Goal: Task Accomplishment & Management: Complete application form

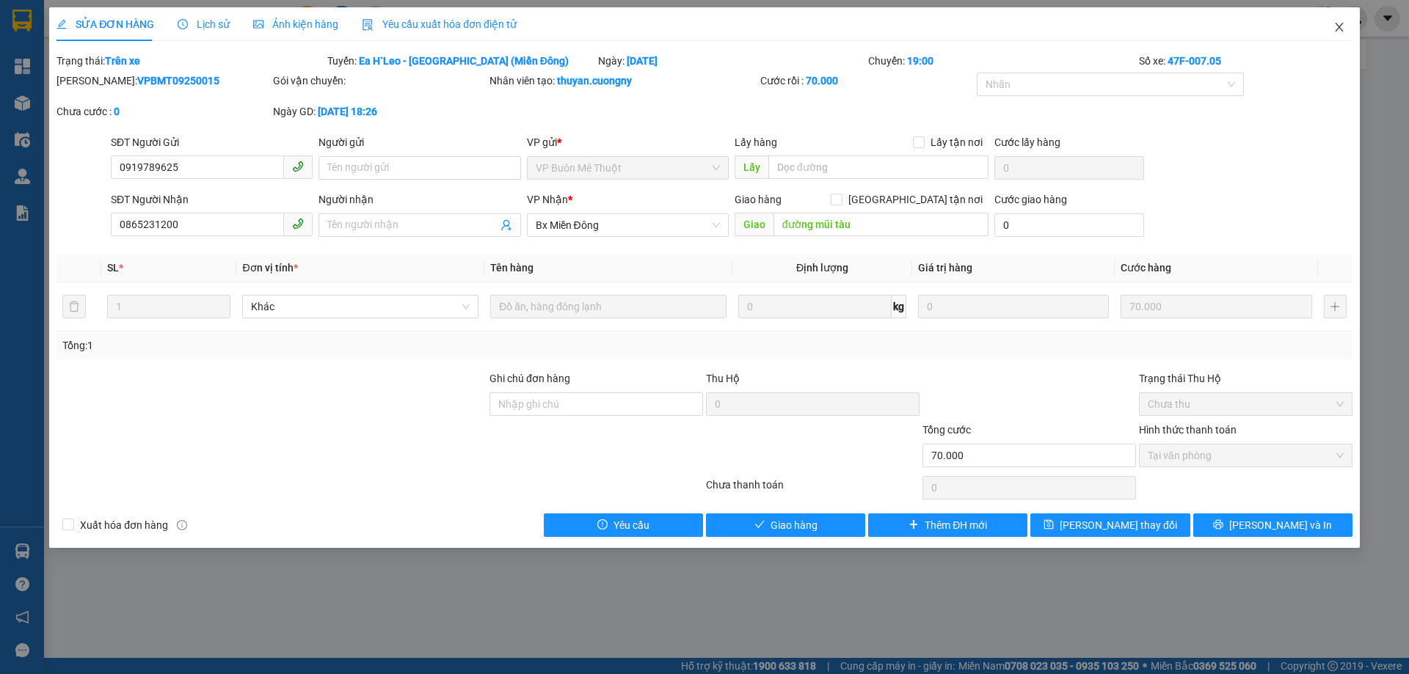
click at [1337, 27] on icon "close" at bounding box center [1339, 27] width 12 height 12
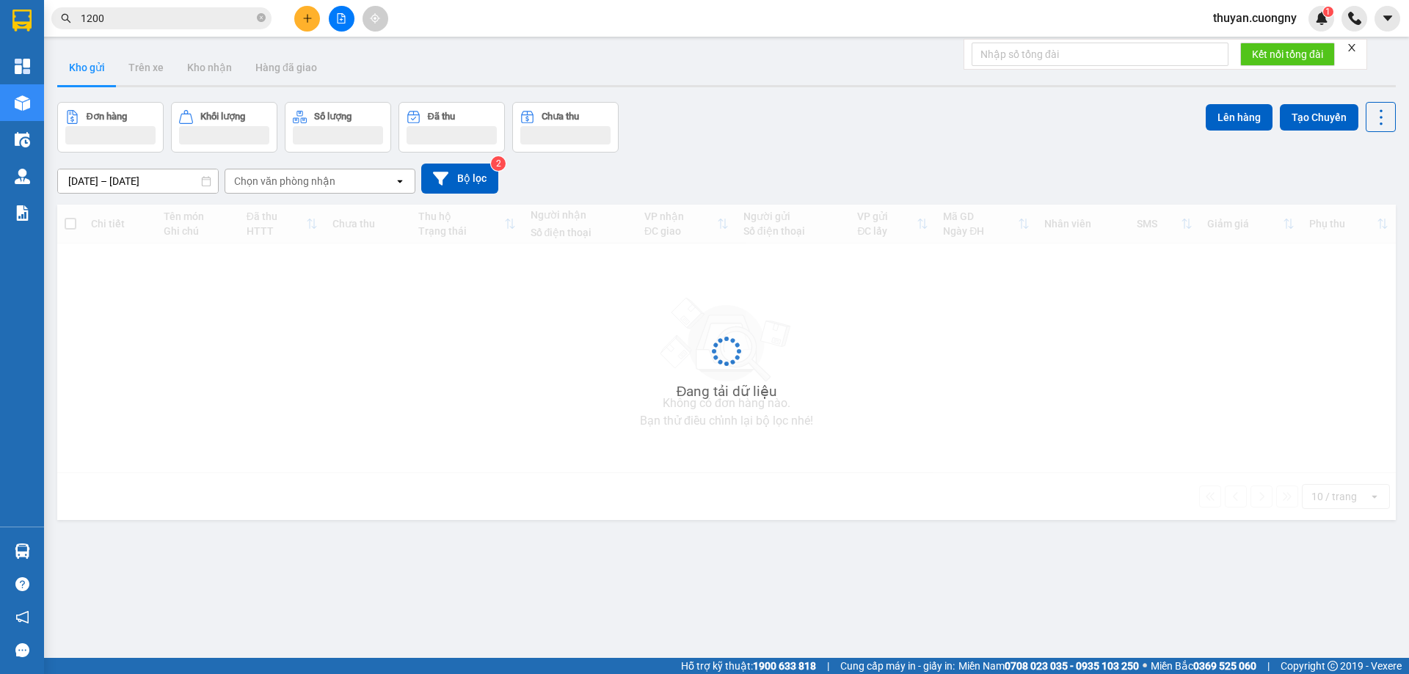
click at [172, 19] on input "1200" at bounding box center [167, 18] width 173 height 16
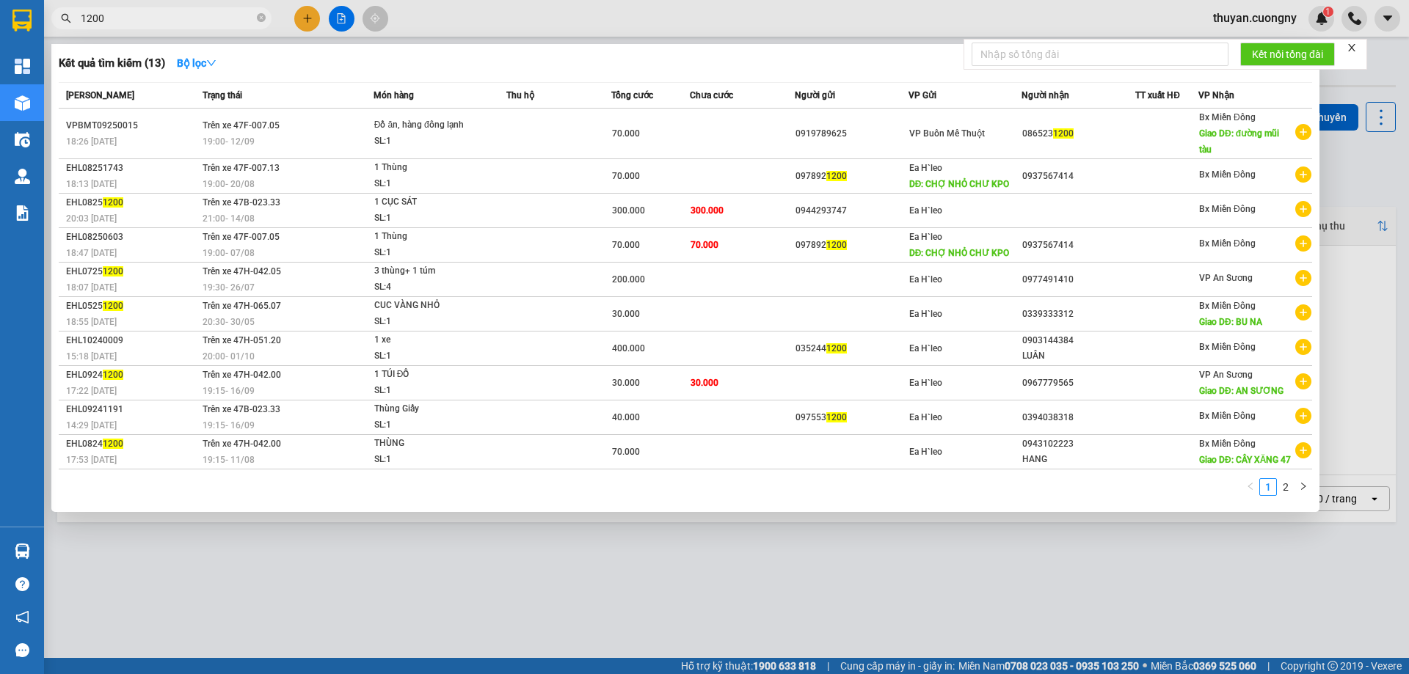
click at [172, 19] on input "1200" at bounding box center [167, 18] width 173 height 16
paste input "0385140532"
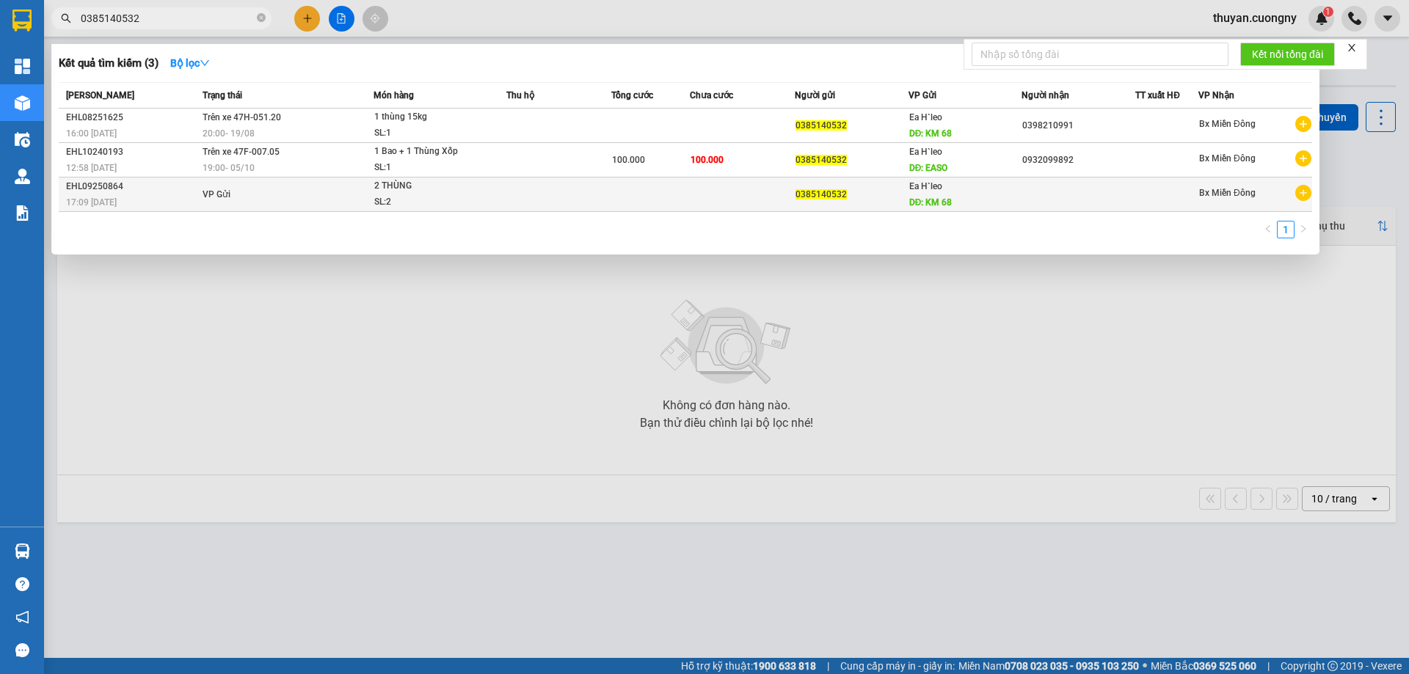
type input "0385140532"
click at [137, 204] on div "17:09 [DATE]" at bounding box center [132, 202] width 132 height 16
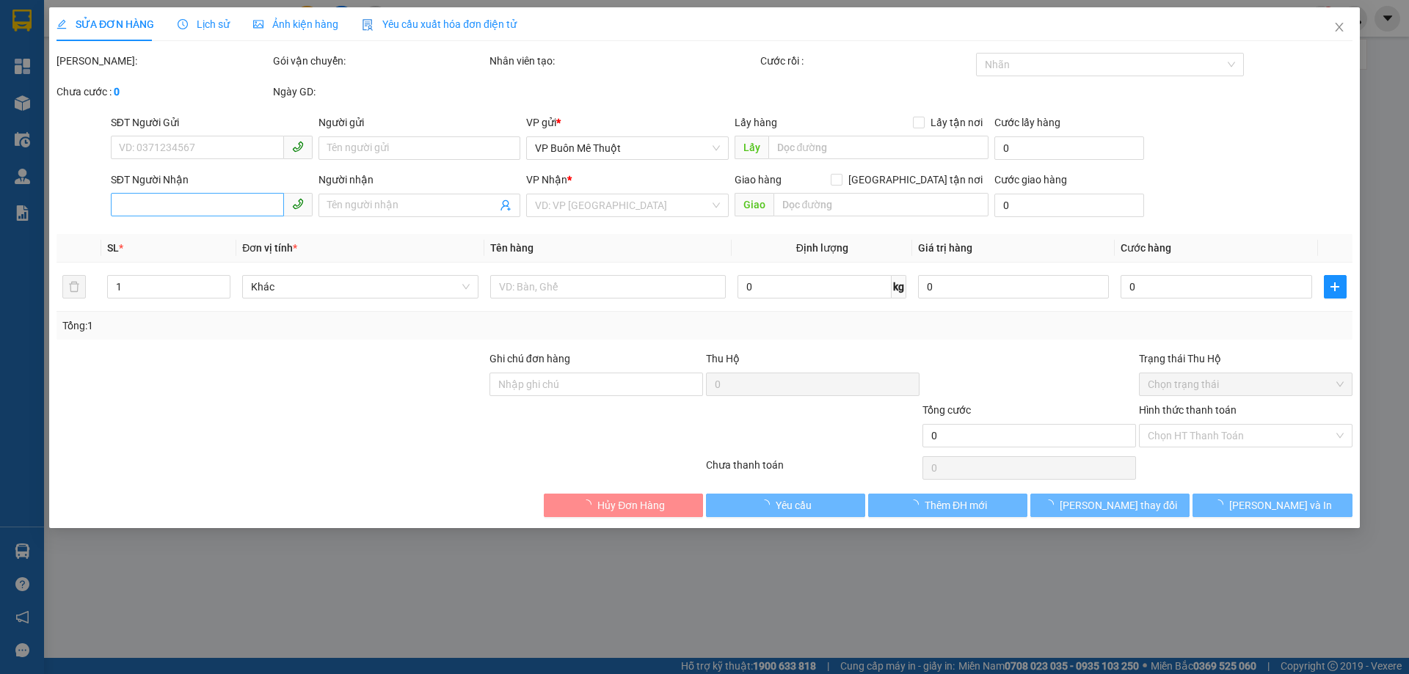
type input "0385140532"
type input "KM 68"
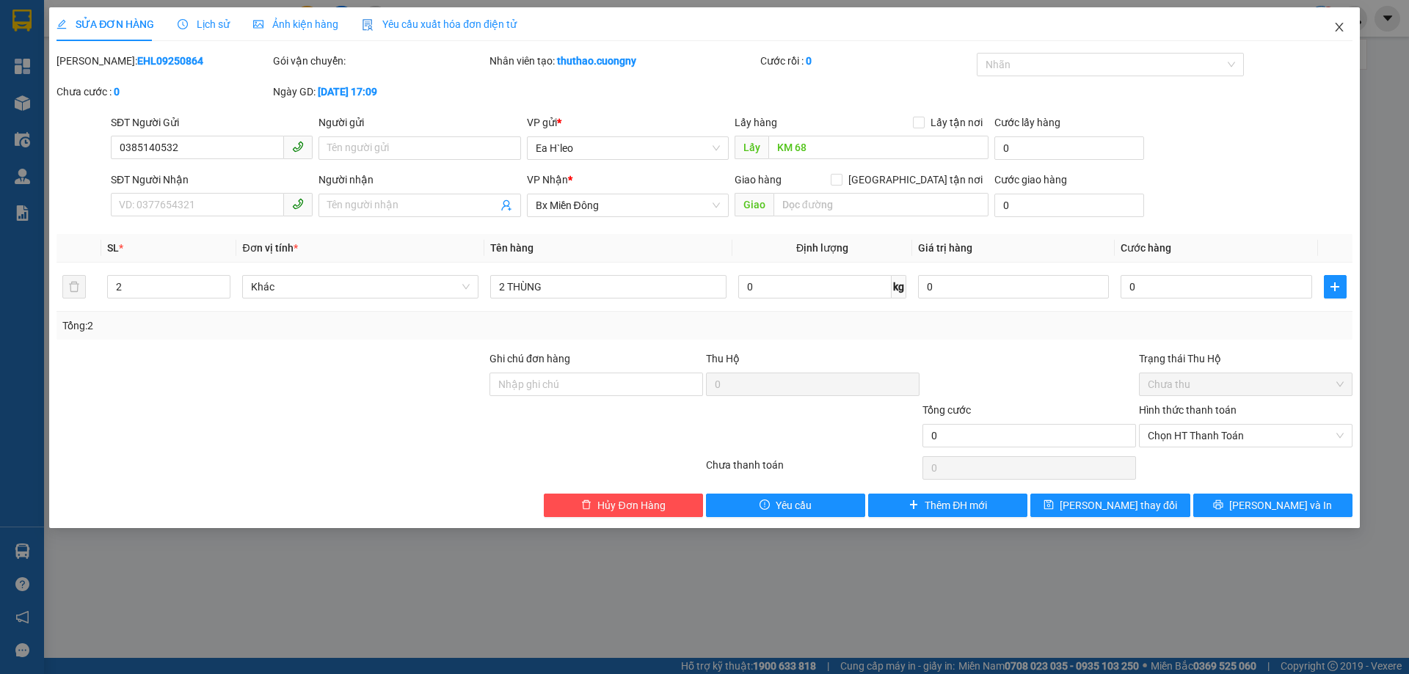
drag, startPoint x: 1337, startPoint y: 33, endPoint x: 1320, endPoint y: 21, distance: 21.0
click at [1336, 33] on icon "close" at bounding box center [1339, 27] width 12 height 12
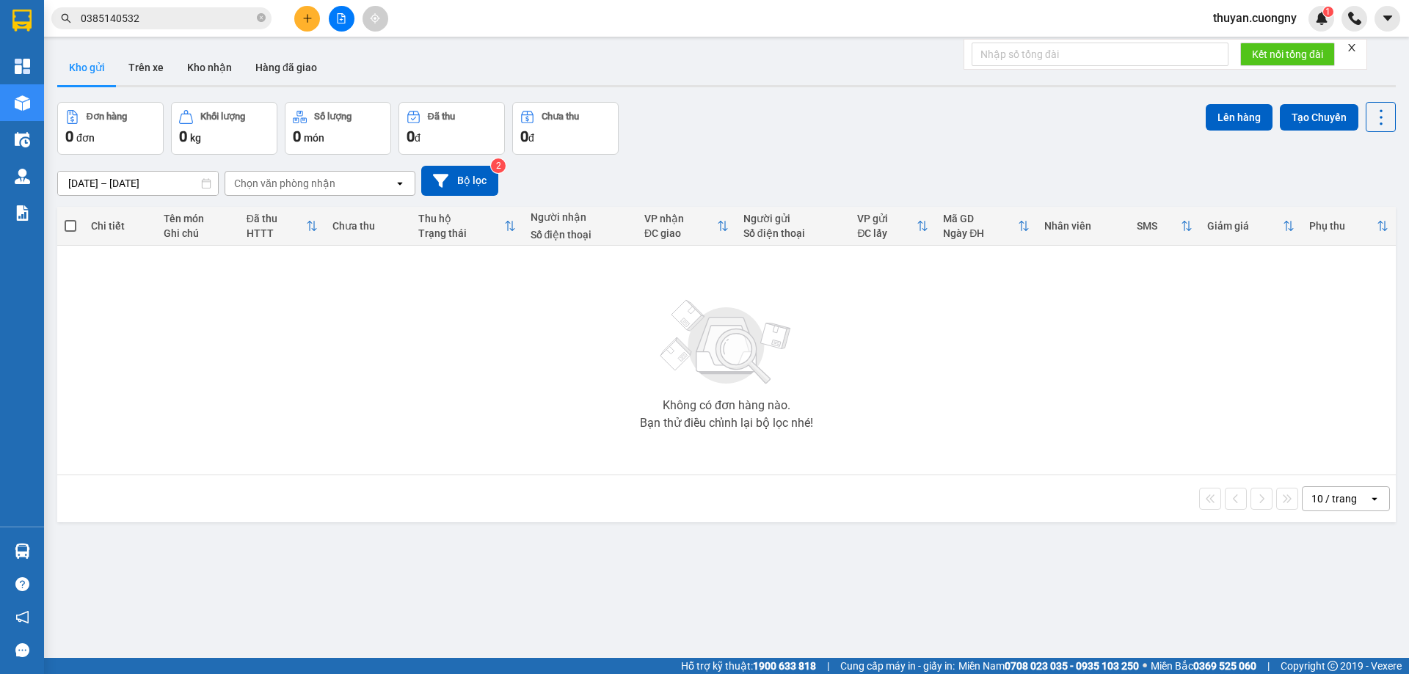
click at [207, 17] on input "0385140532" at bounding box center [167, 18] width 173 height 16
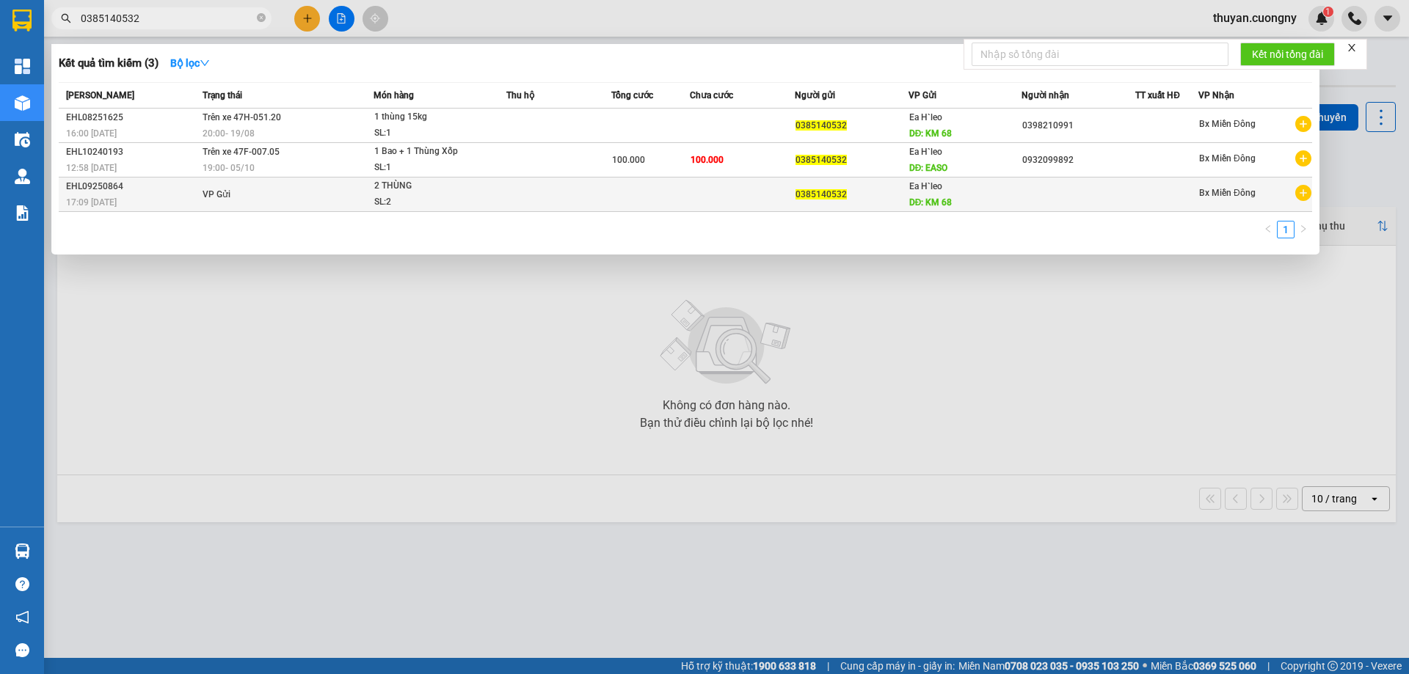
click at [164, 197] on div "17:09 [DATE]" at bounding box center [132, 202] width 132 height 16
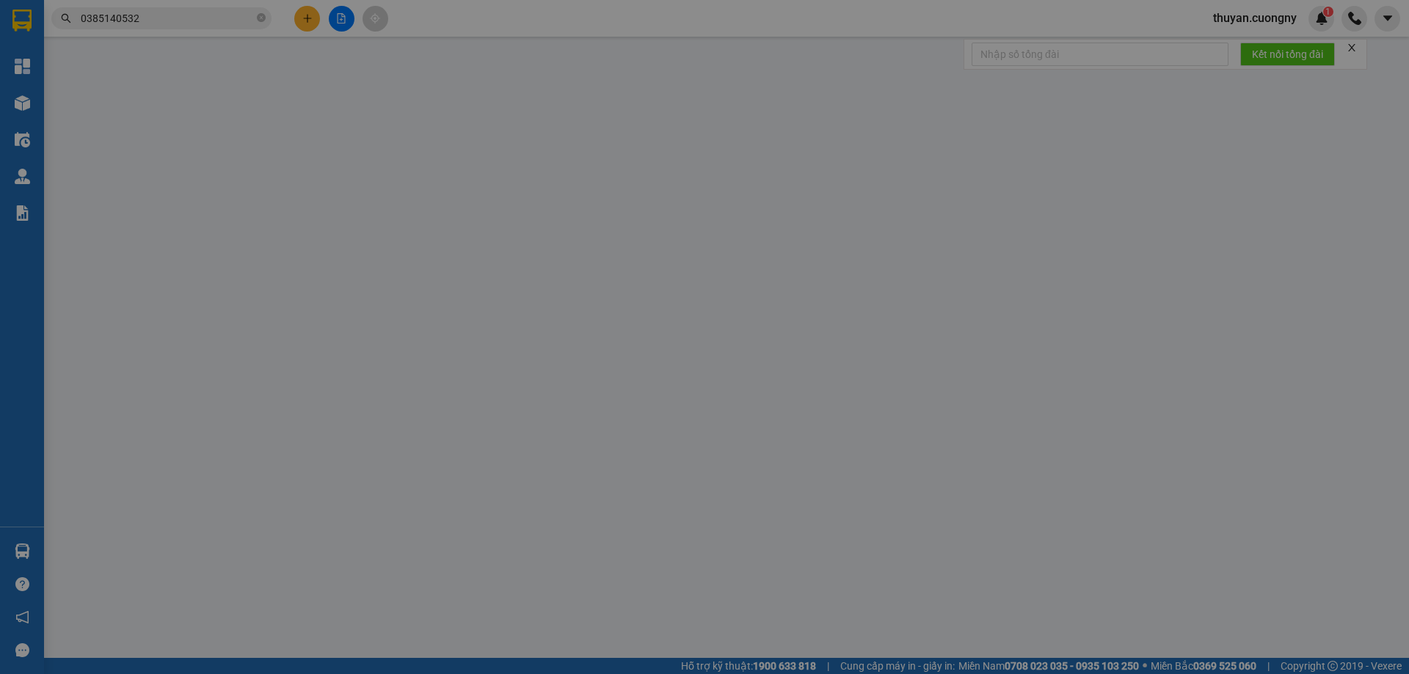
type input "0385140532"
type input "KM 68"
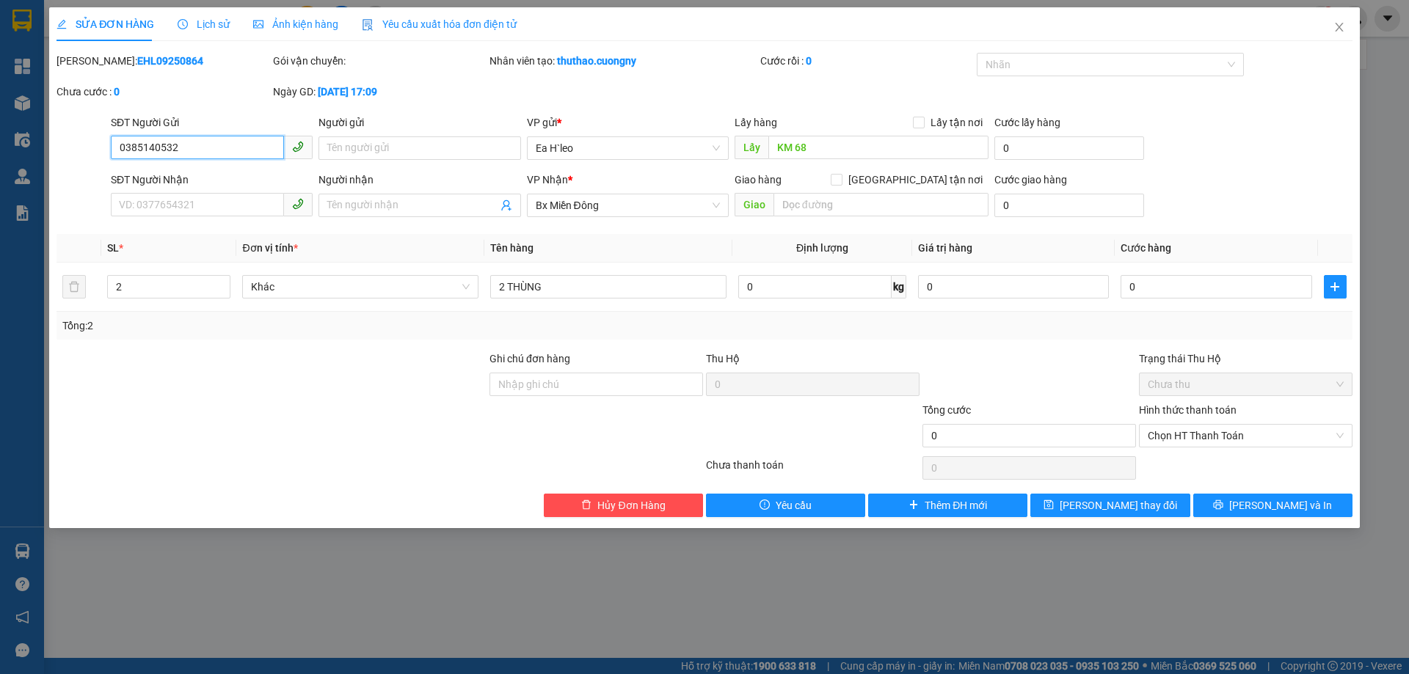
click at [244, 150] on input "0385140532" at bounding box center [197, 147] width 173 height 23
click at [1339, 21] on span "Close" at bounding box center [1339, 27] width 41 height 41
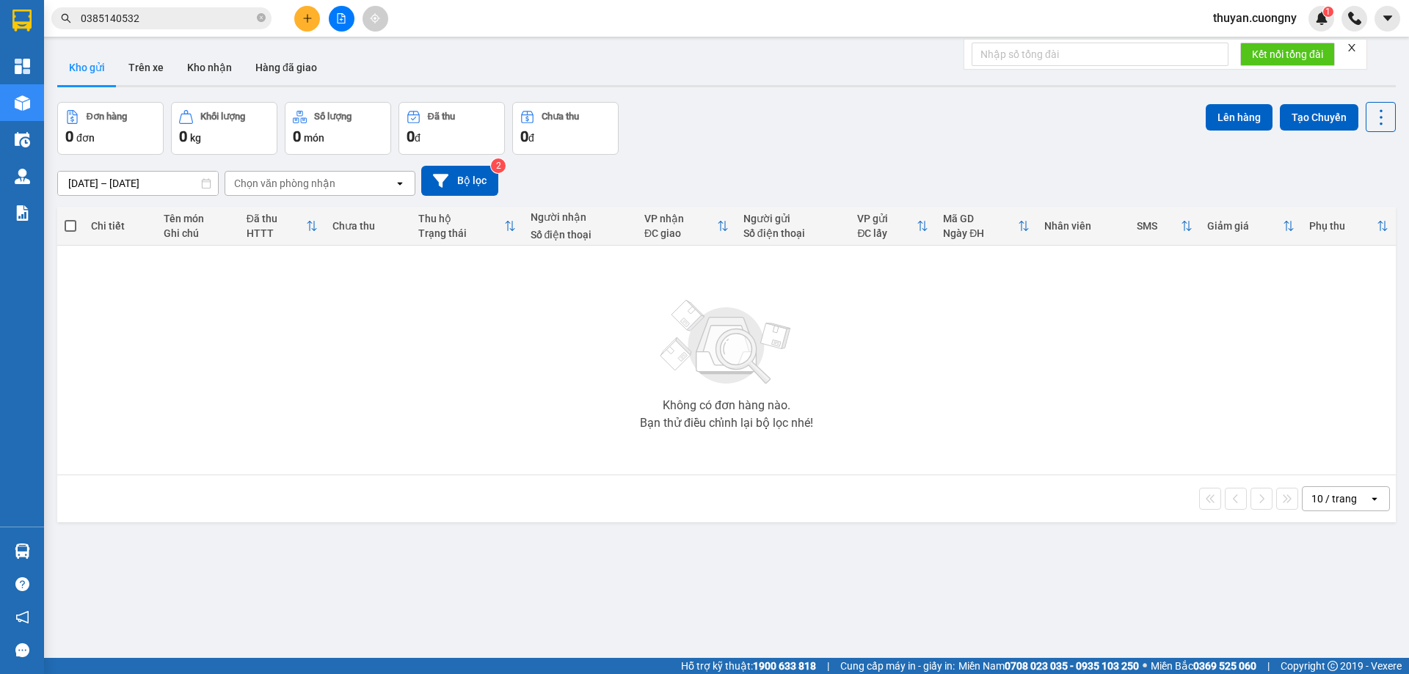
click at [199, 21] on input "0385140532" at bounding box center [167, 18] width 173 height 16
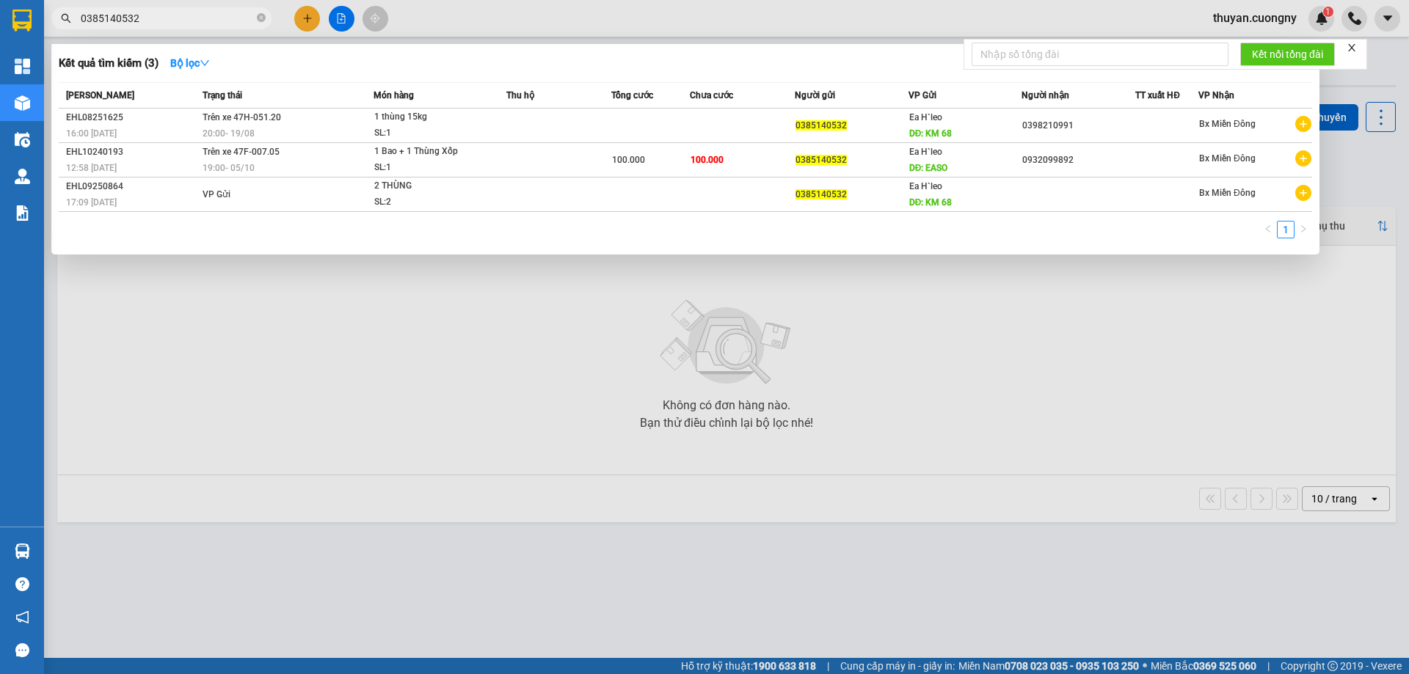
paste input "0869753978"
click at [199, 21] on input "03851405320869753978" at bounding box center [167, 18] width 173 height 16
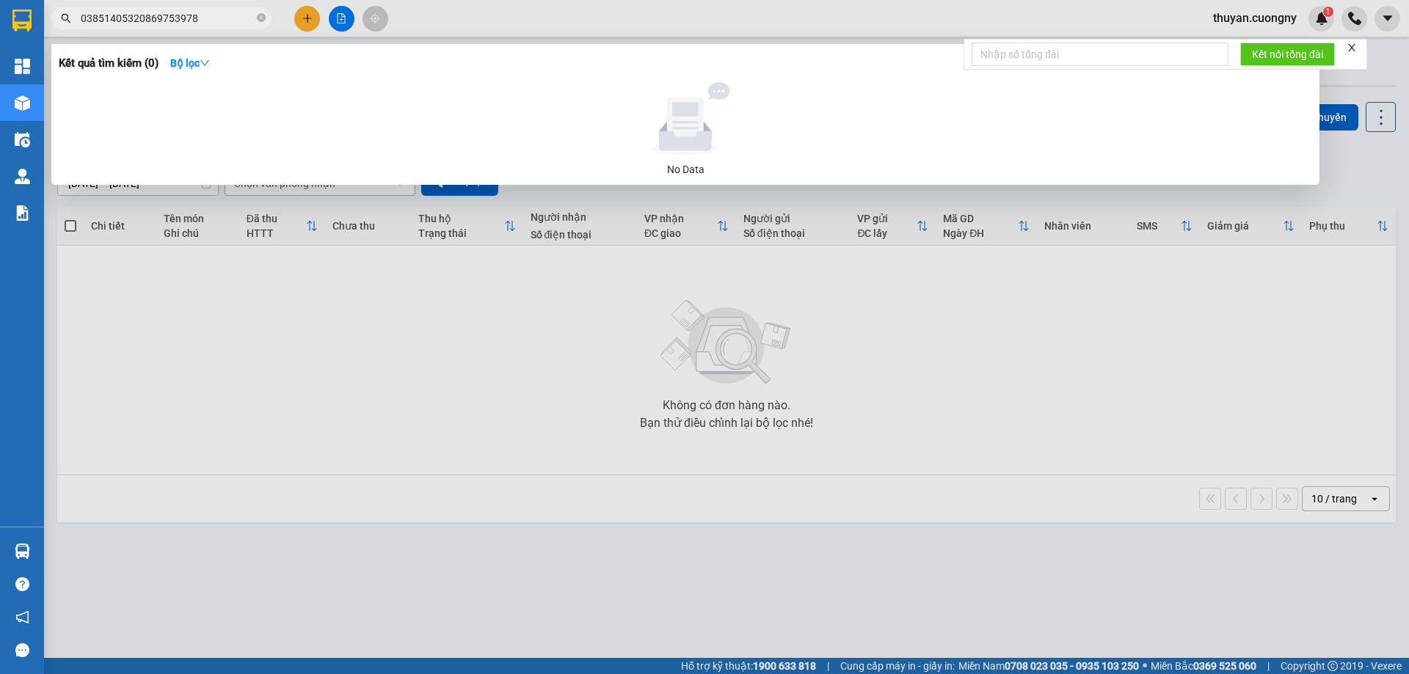
click at [199, 21] on input "03851405320869753978" at bounding box center [167, 18] width 173 height 16
paste input "text"
click at [167, 19] on input "0869753978" at bounding box center [167, 18] width 173 height 16
paste input "337617942"
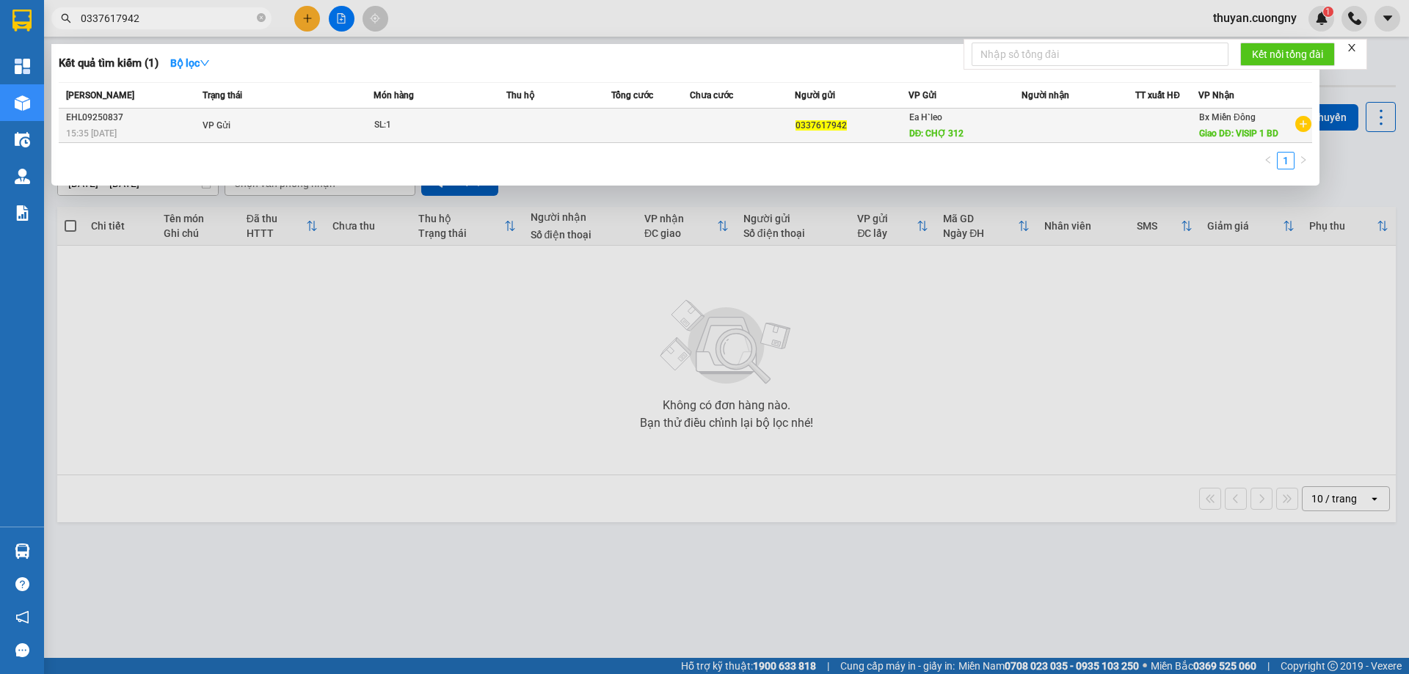
type input "0337617942"
click at [137, 126] on div "15:35 [DATE]" at bounding box center [132, 133] width 132 height 16
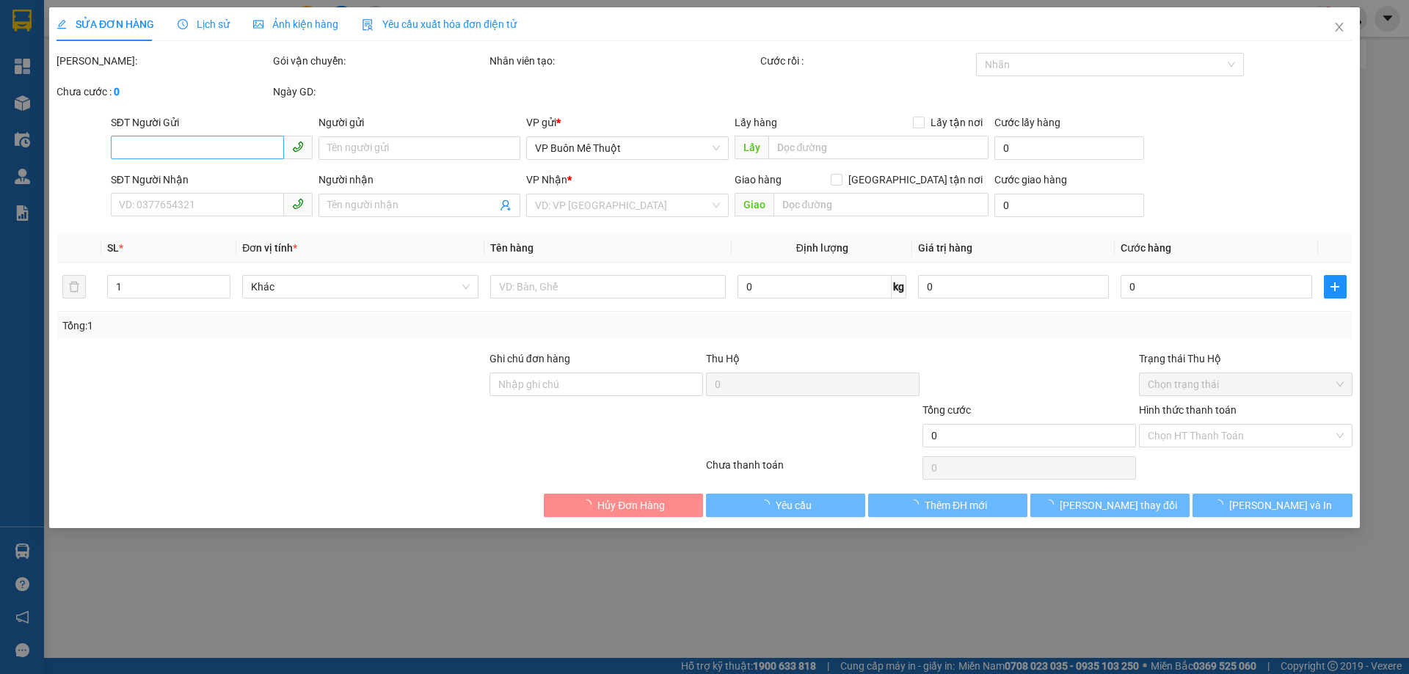
type input "0337617942"
type input "CHỢ 312"
type input "VISIP 1 BD"
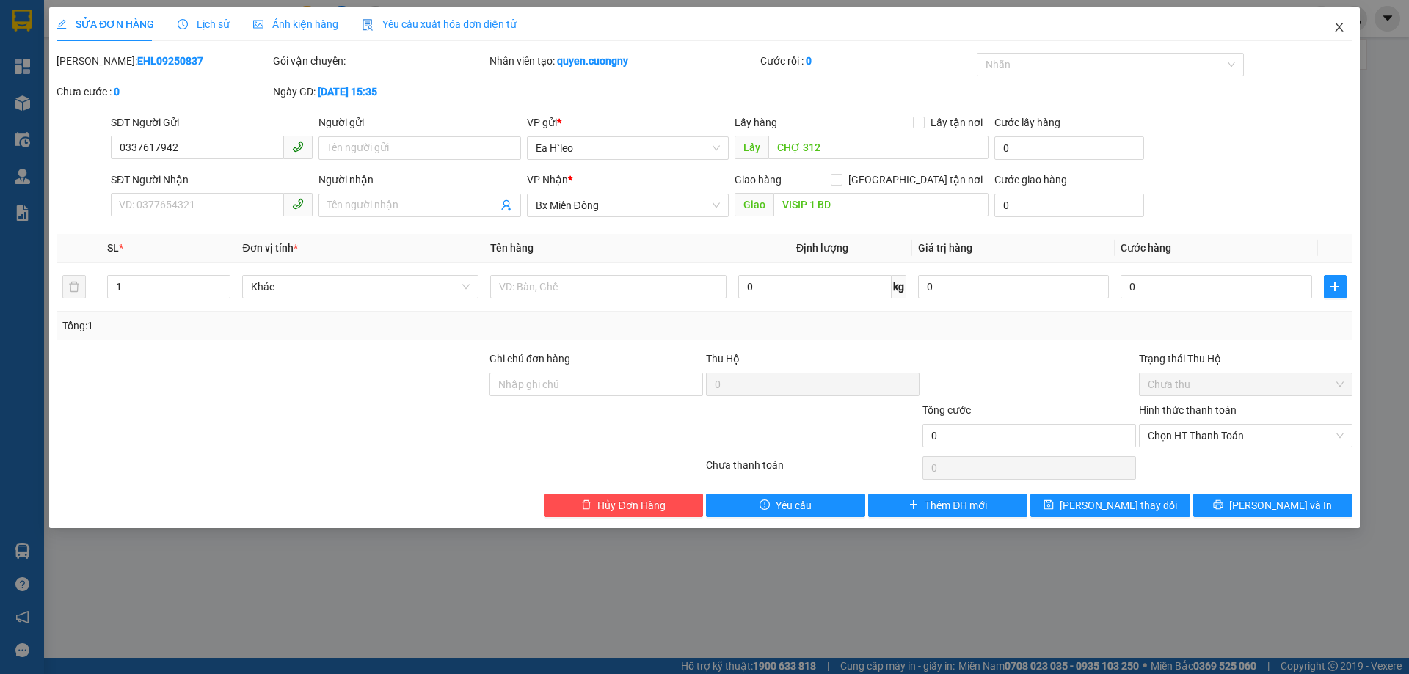
click at [1338, 24] on icon "close" at bounding box center [1339, 27] width 12 height 12
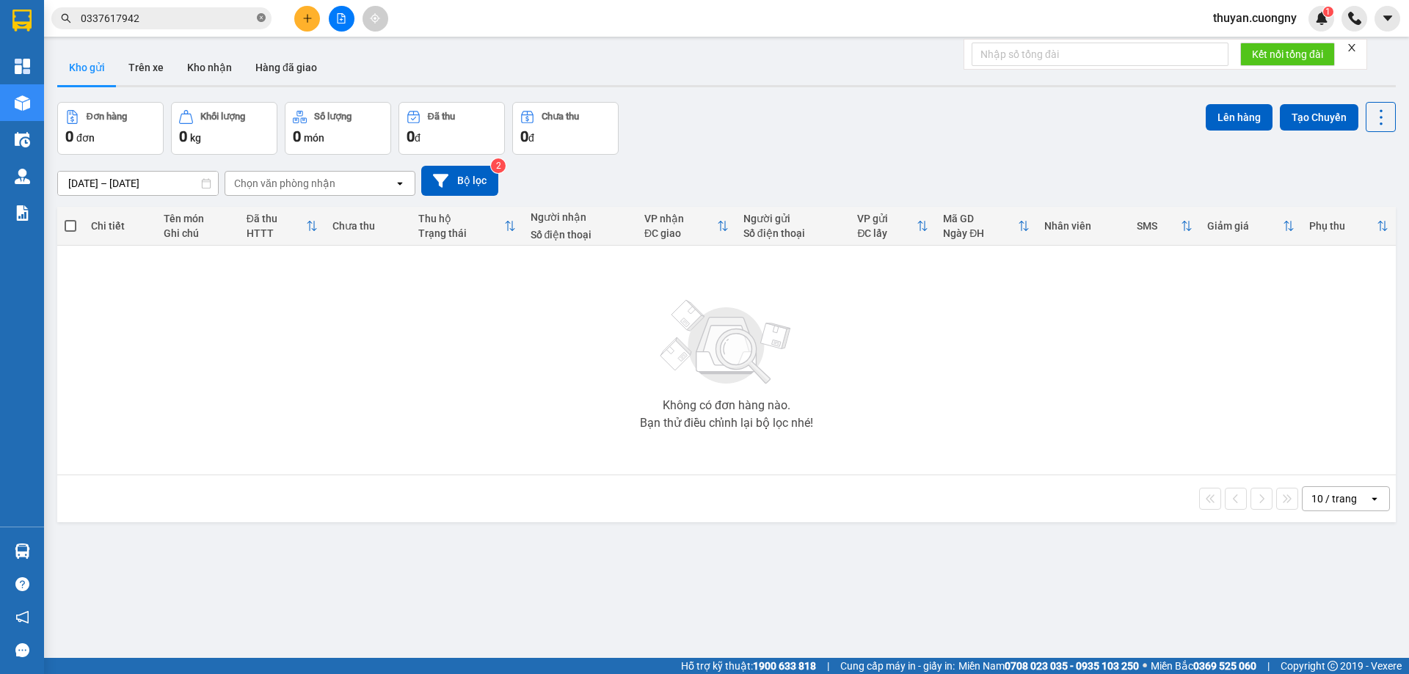
click at [258, 18] on icon "close-circle" at bounding box center [261, 17] width 9 height 9
click at [481, 20] on div "Kết quả tìm kiếm ( 1 ) Bộ lọc Mã ĐH Trạng thái Món hàng Thu hộ Tổng cước Chưa c…" at bounding box center [704, 18] width 1409 height 37
